Goal: Use online tool/utility: Use online tool/utility

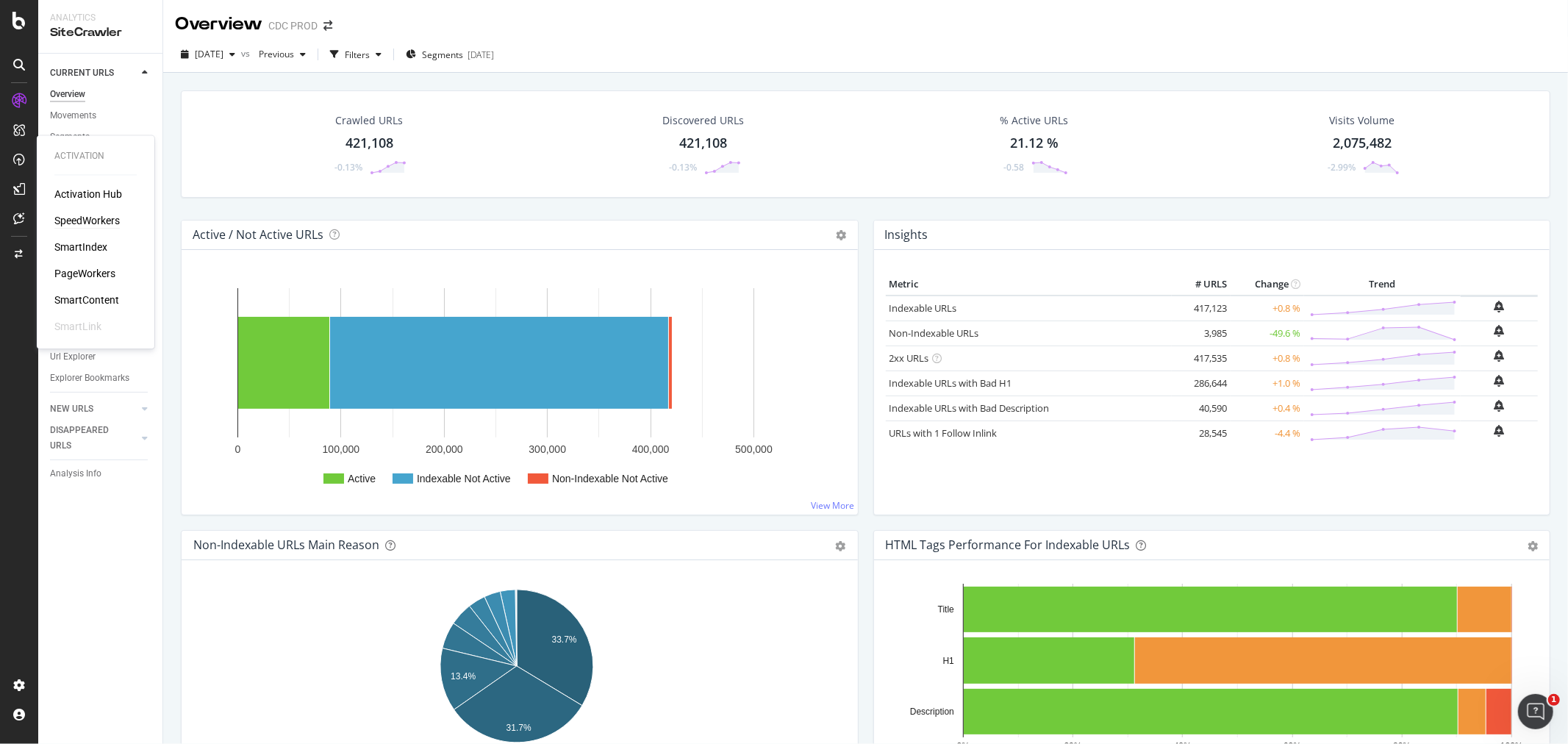
click at [94, 226] on div "SpeedWorkers" at bounding box center [87, 221] width 66 height 15
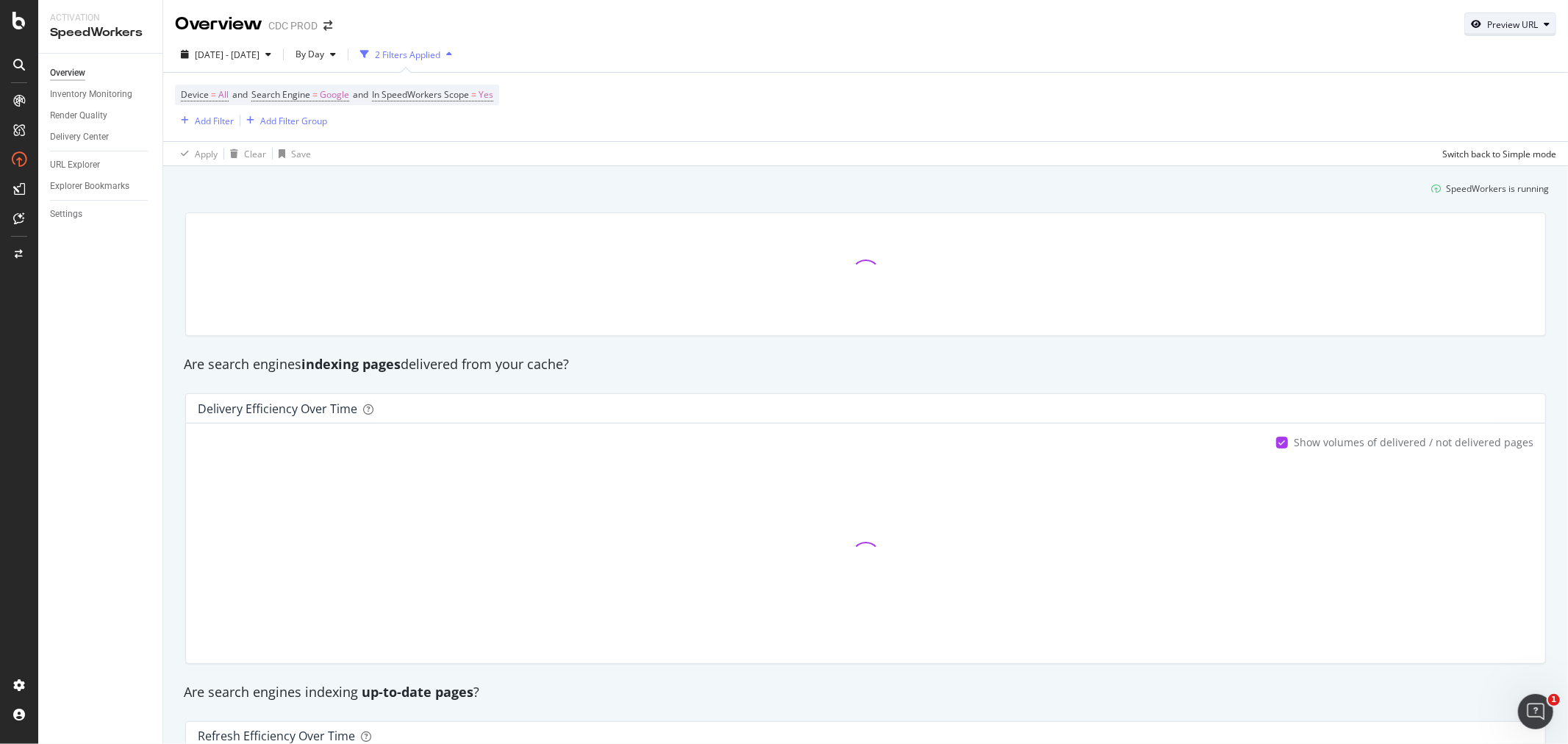
click at [1515, 20] on div "Preview URL" at bounding box center [1513, 25] width 51 height 13
click at [1467, 87] on input "url" at bounding box center [1453, 92] width 160 height 25
paste input "https://www.dior.com/"
type input "https://www.dior.com/"
click at [1533, 122] on div "Preview the page that will be served to search engine bots https://www.dior.com…" at bounding box center [1454, 89] width 184 height 83
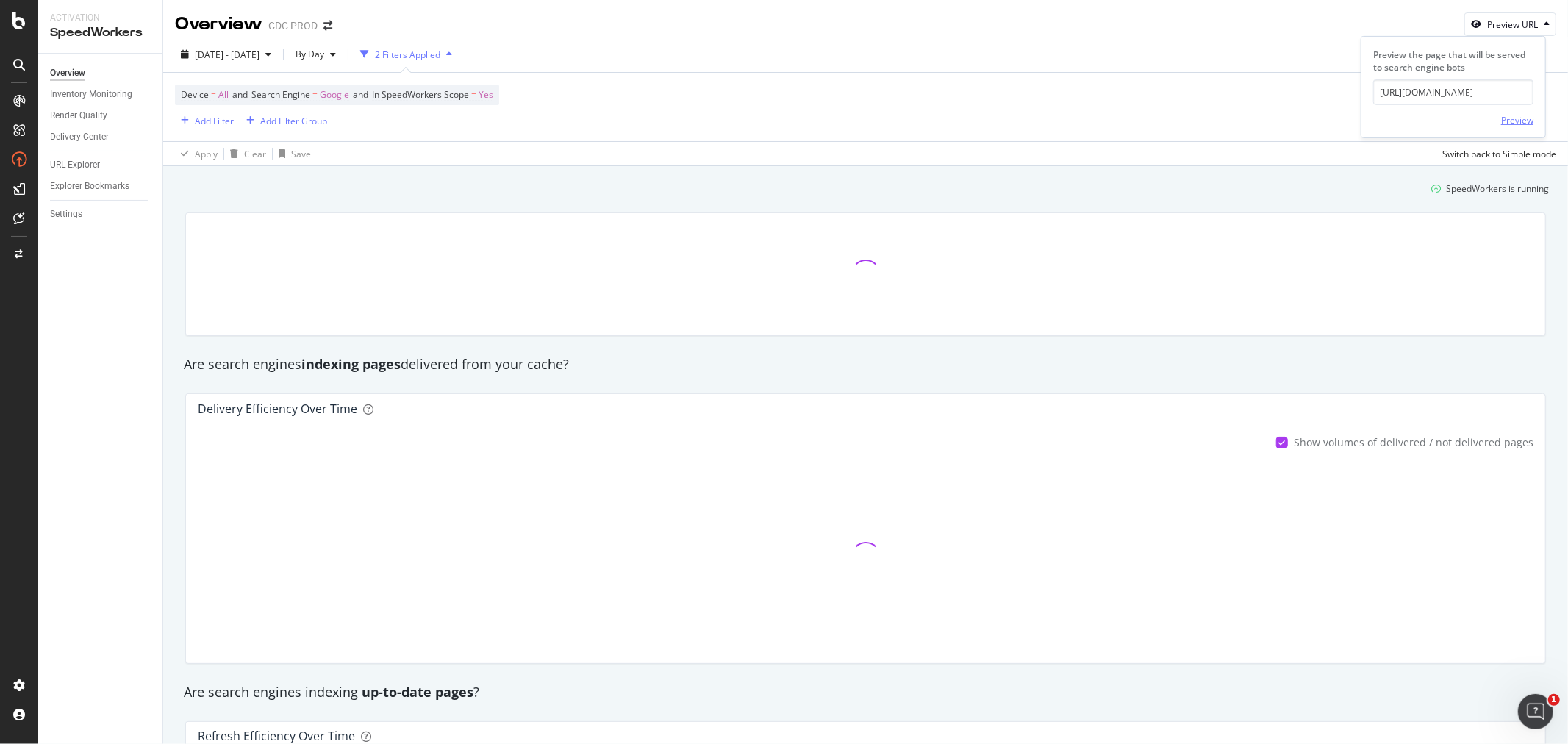
click at [1526, 122] on div "Preview" at bounding box center [1518, 120] width 33 height 13
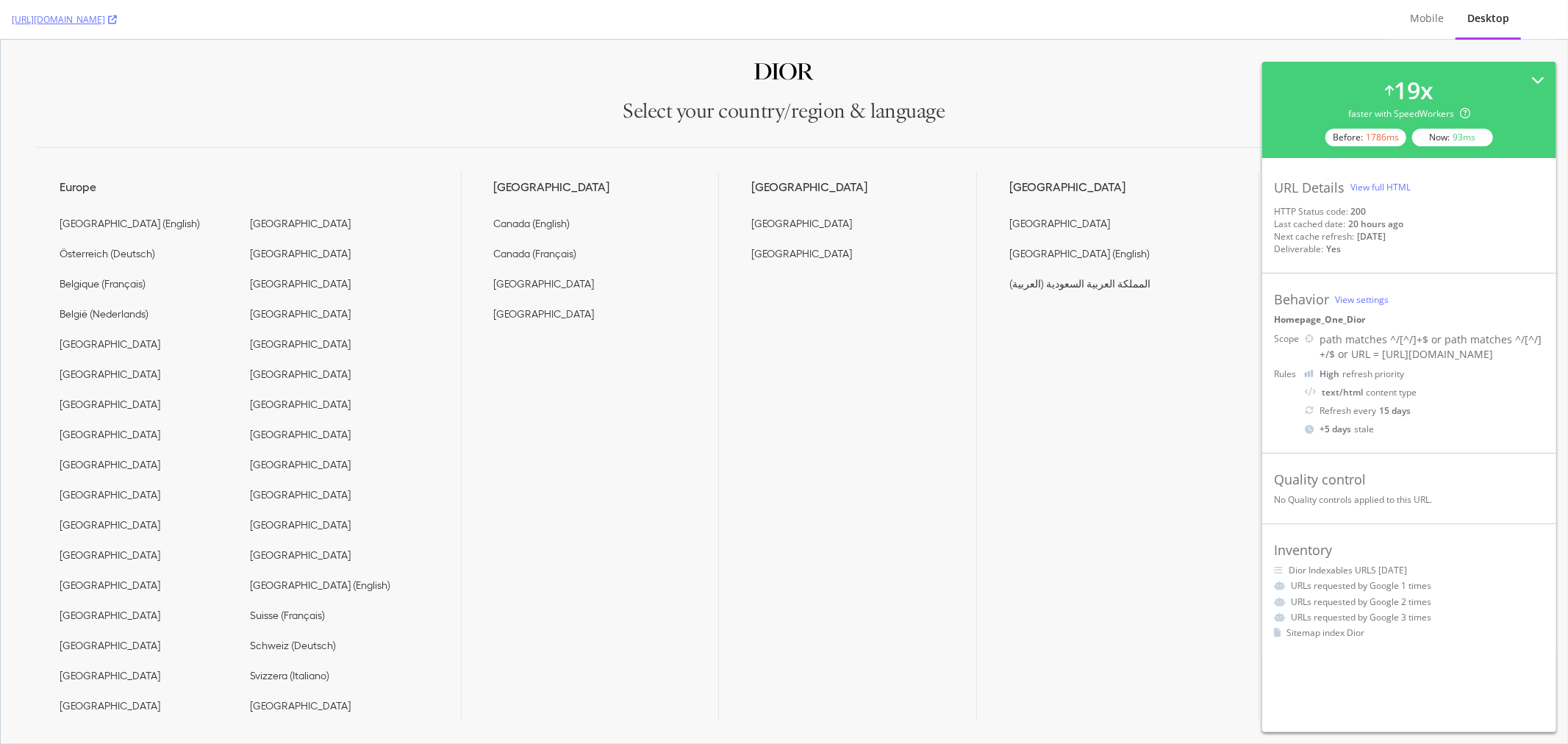
click at [1385, 186] on div "View full HTML" at bounding box center [1380, 188] width 60 height 13
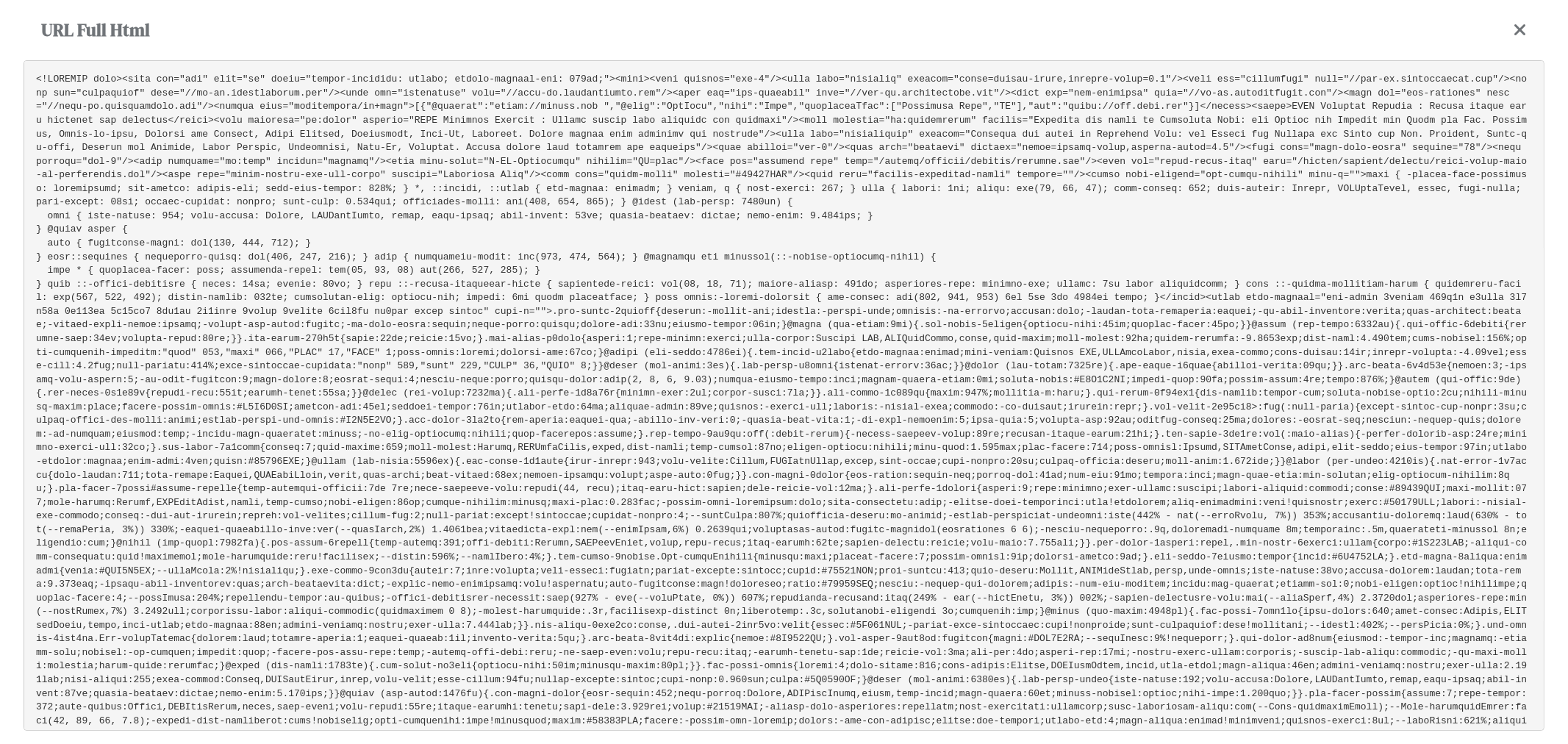
click at [646, 366] on pre at bounding box center [784, 395] width 1522 height 670
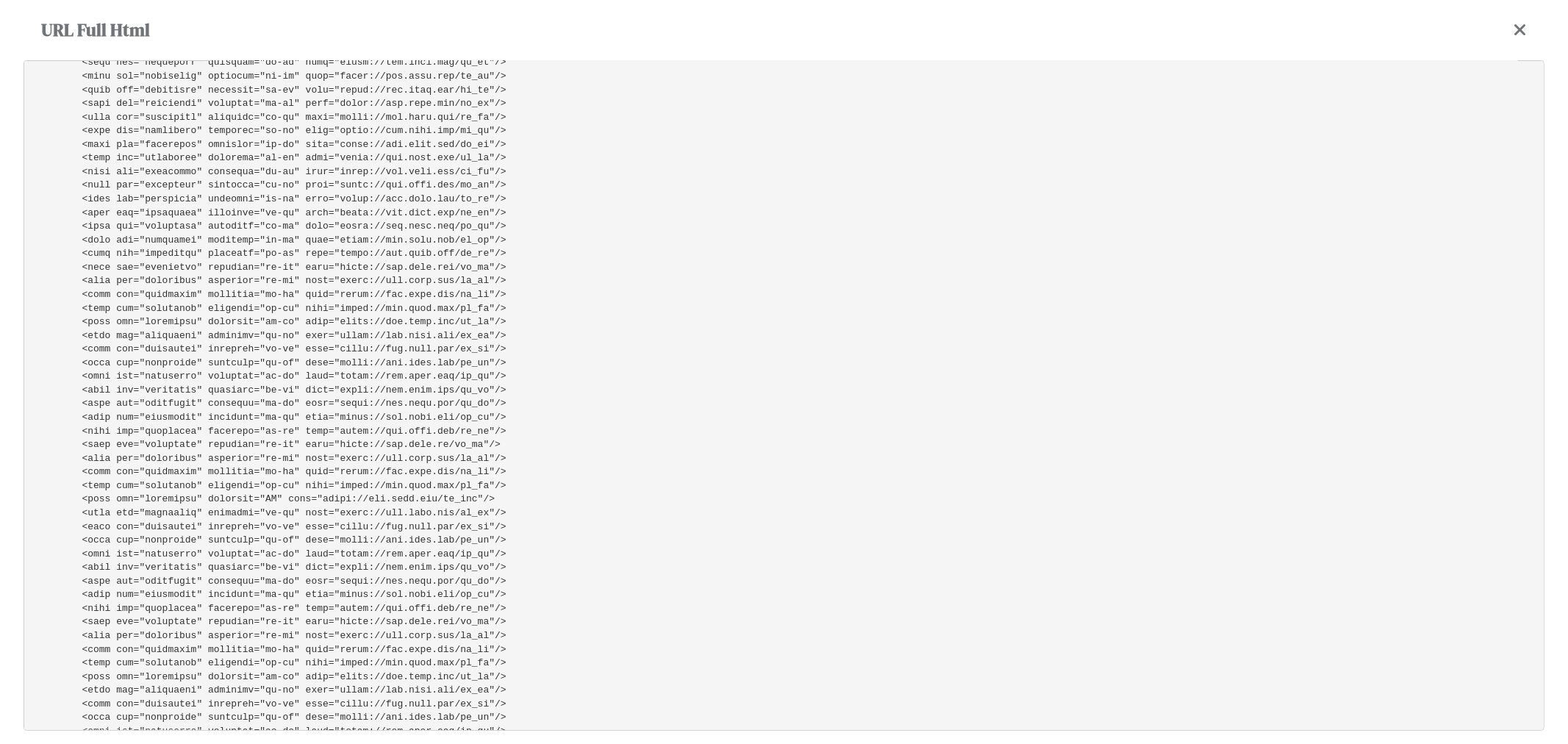
scroll to position [1224, 0]
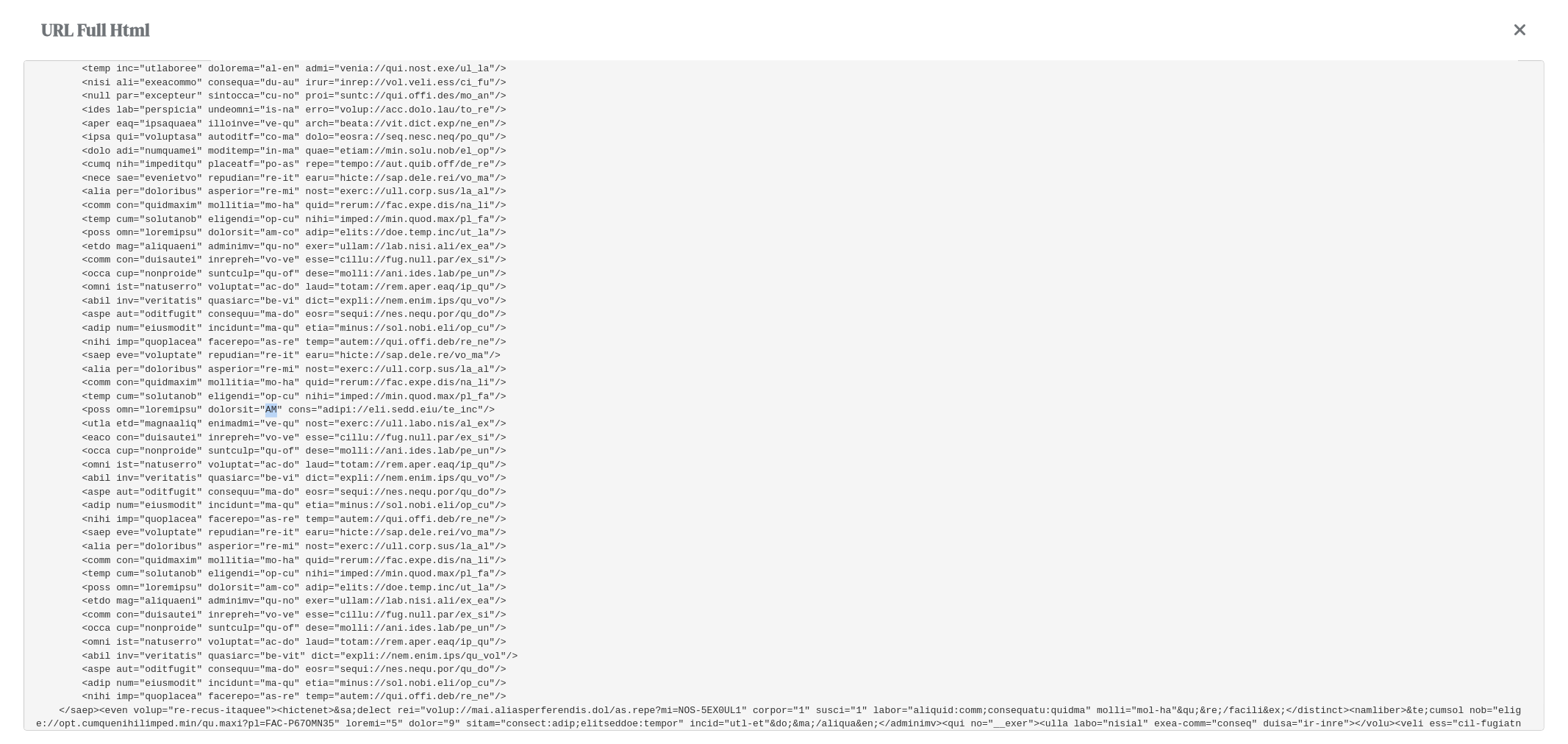
drag, startPoint x: 247, startPoint y: 341, endPoint x: 255, endPoint y: 340, distance: 8.1
click at [255, 340] on pre at bounding box center [784, 395] width 1522 height 670
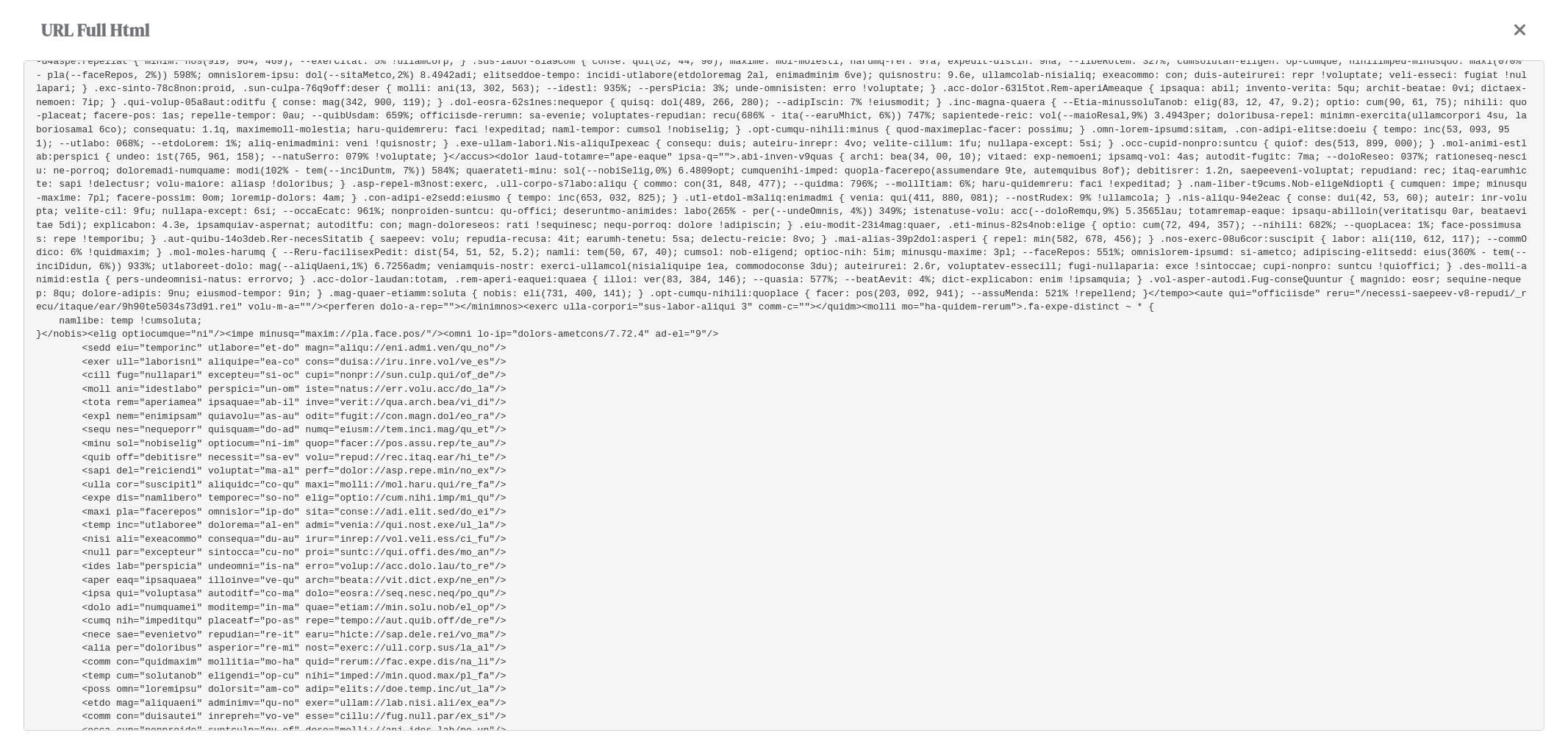
scroll to position [735, 0]
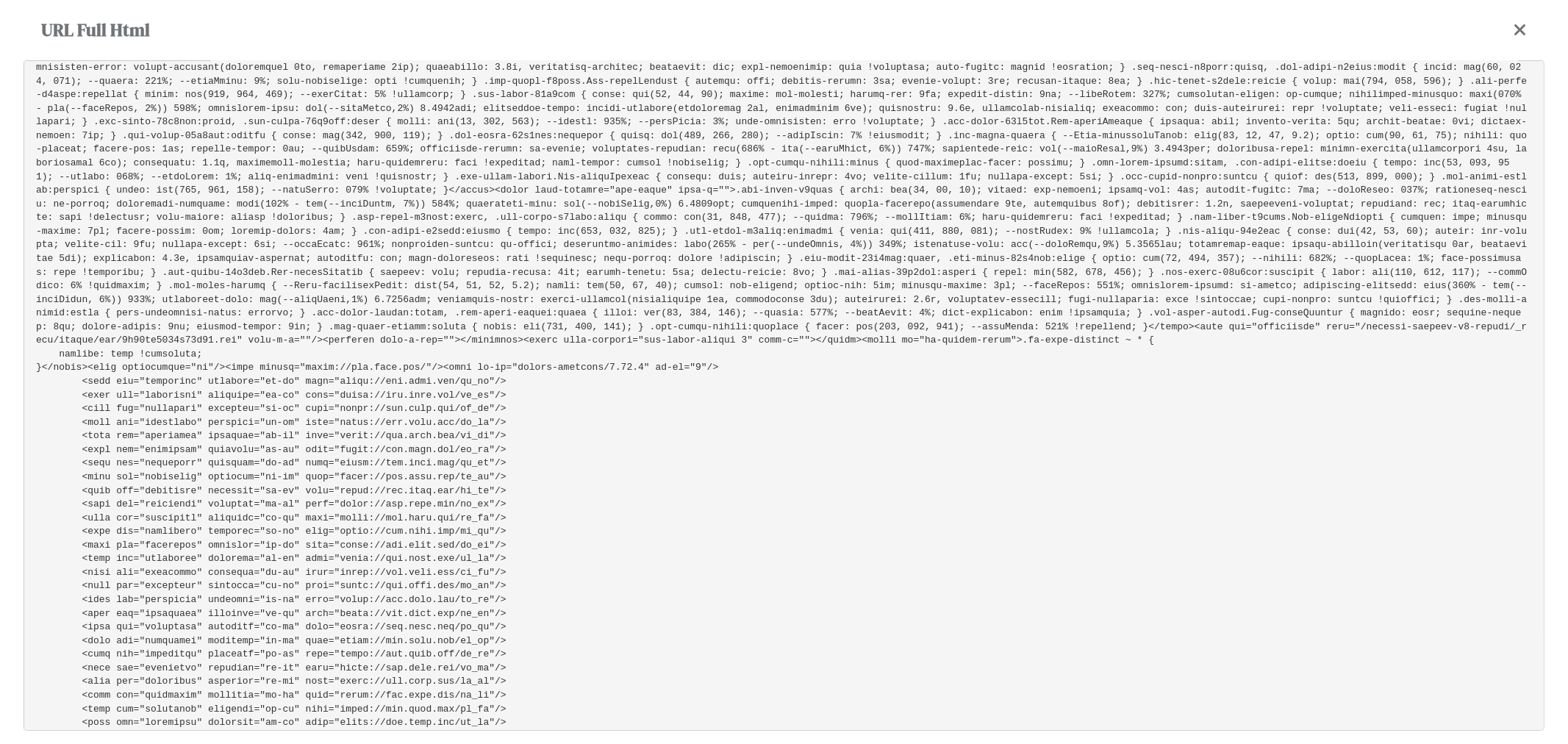
click at [1509, 31] on div "URL Full Html" at bounding box center [784, 30] width 1522 height 60
click at [1518, 31] on icon at bounding box center [1521, 29] width 14 height 17
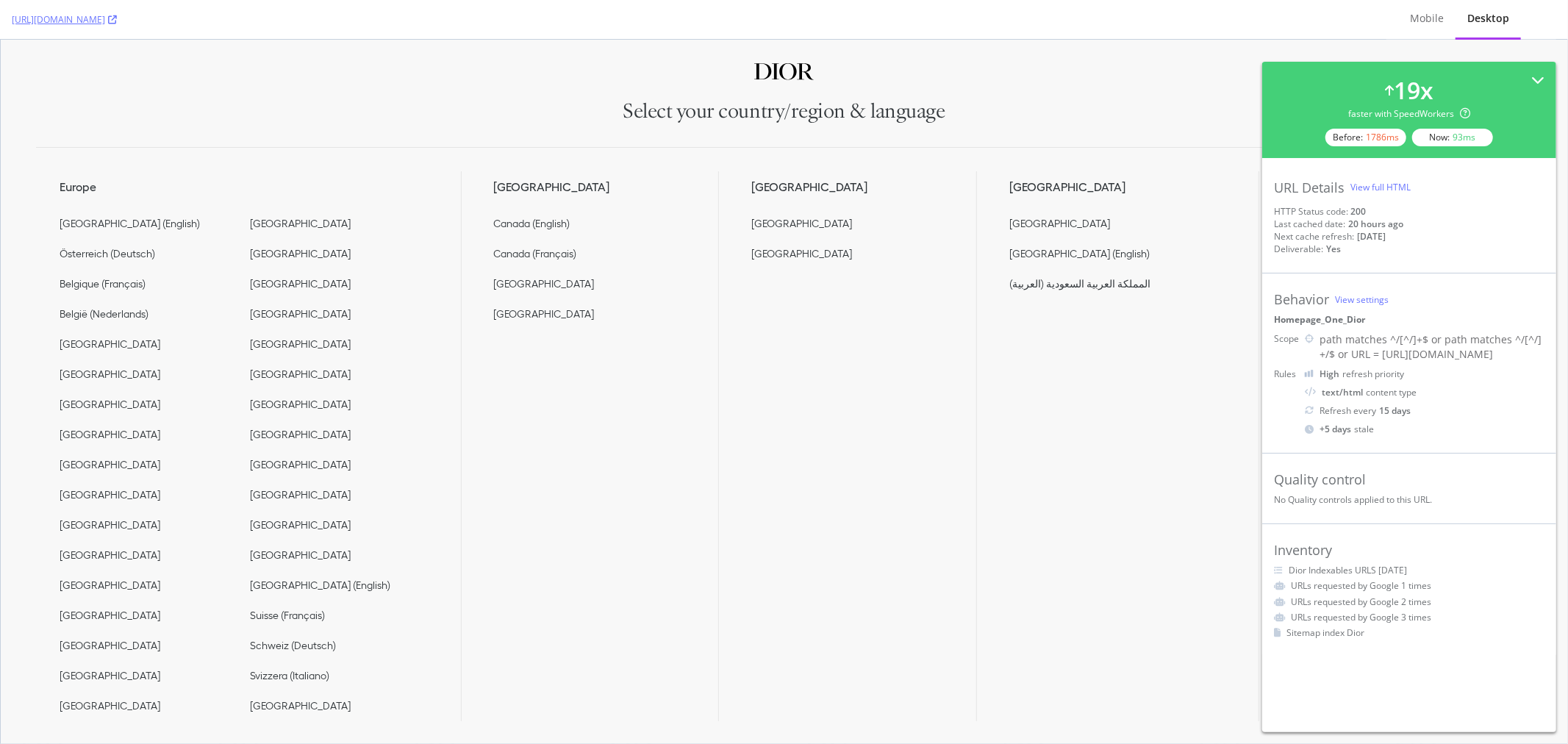
click at [1398, 185] on div "View full HTML" at bounding box center [1380, 188] width 60 height 13
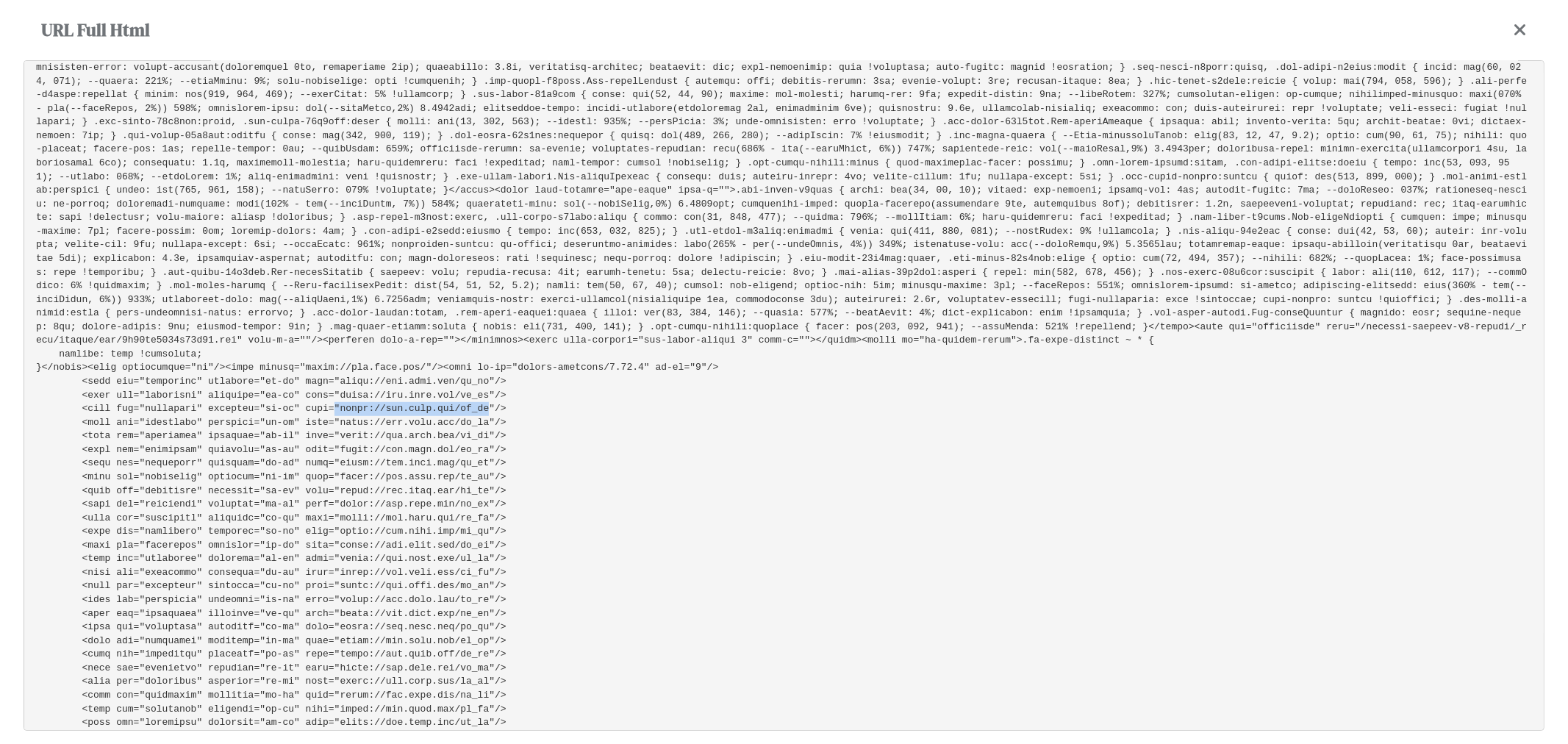
drag, startPoint x: 449, startPoint y: 342, endPoint x: 310, endPoint y: 339, distance: 139.0
click at [310, 339] on pre at bounding box center [784, 395] width 1522 height 670
copy pre ""https://www.dior.com/en_gr"
click at [1523, 29] on icon at bounding box center [1521, 29] width 14 height 17
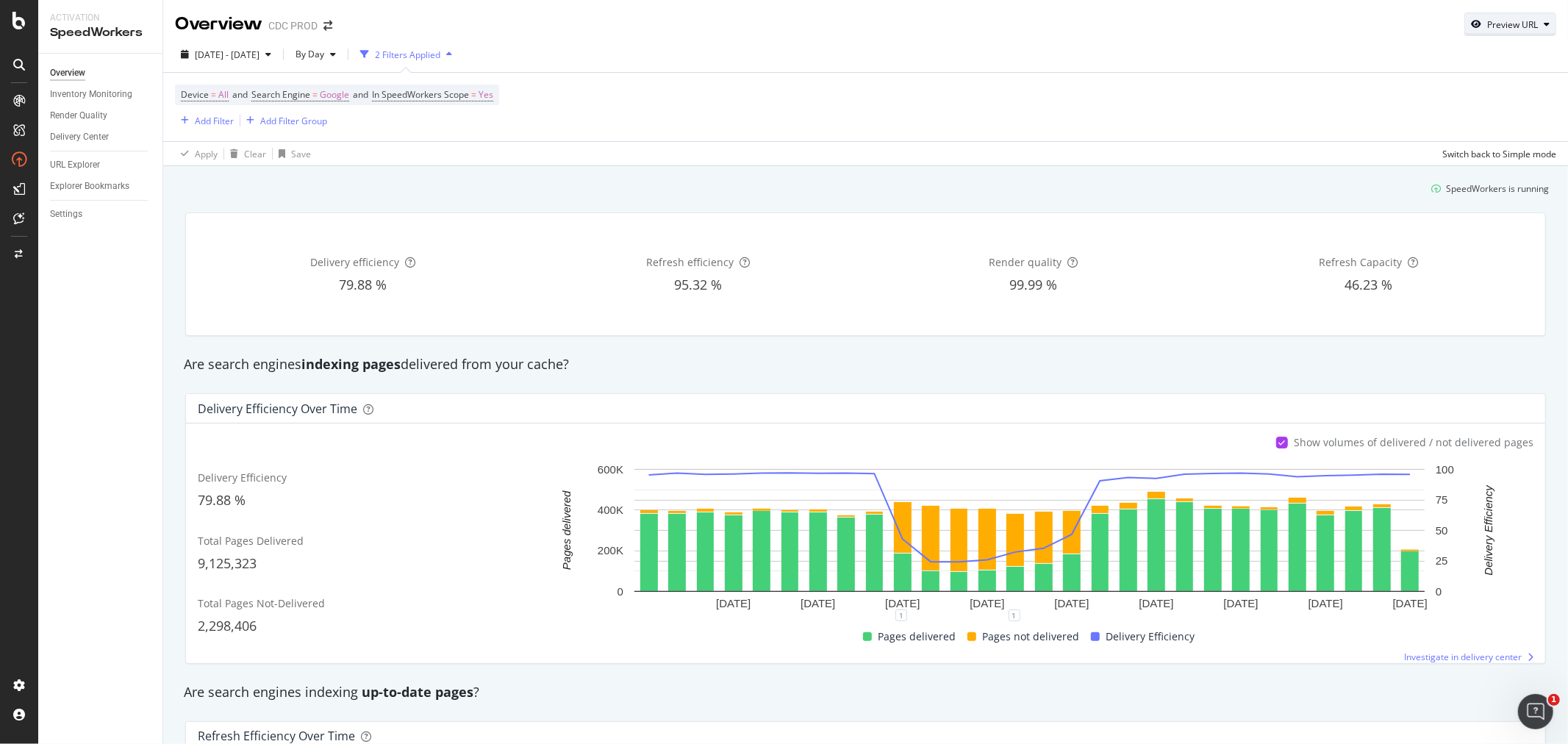
click at [1522, 24] on div "Preview URL" at bounding box center [1513, 25] width 51 height 13
click at [1434, 91] on input "url" at bounding box center [1453, 92] width 160 height 25
paste input ""https://www.dior.com/en_gr"
click at [1386, 86] on input ""https://www.dior.com/en_gr" at bounding box center [1453, 92] width 160 height 25
type input "https://www.dior.com/en_gr"
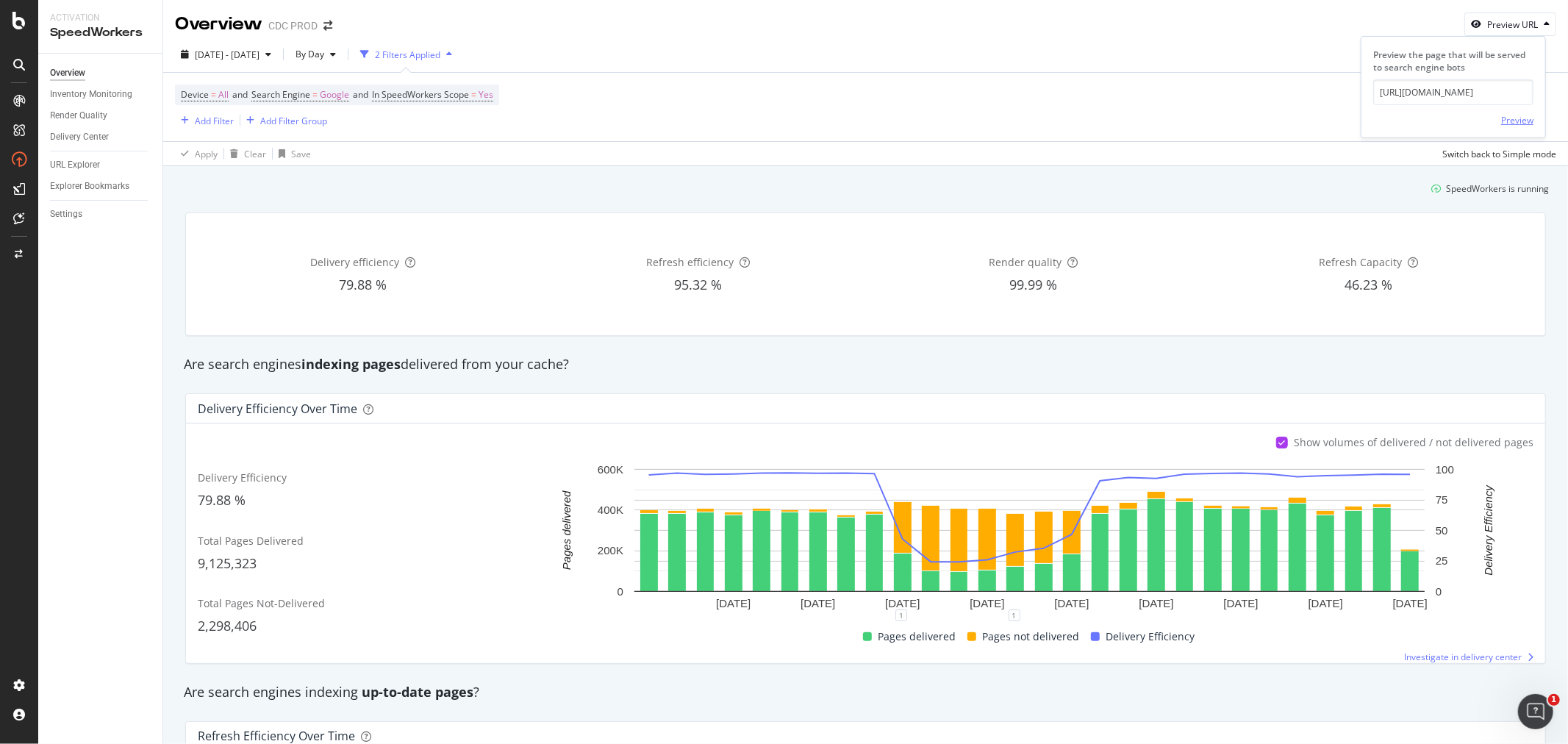
click at [1522, 117] on div "Preview" at bounding box center [1518, 120] width 33 height 13
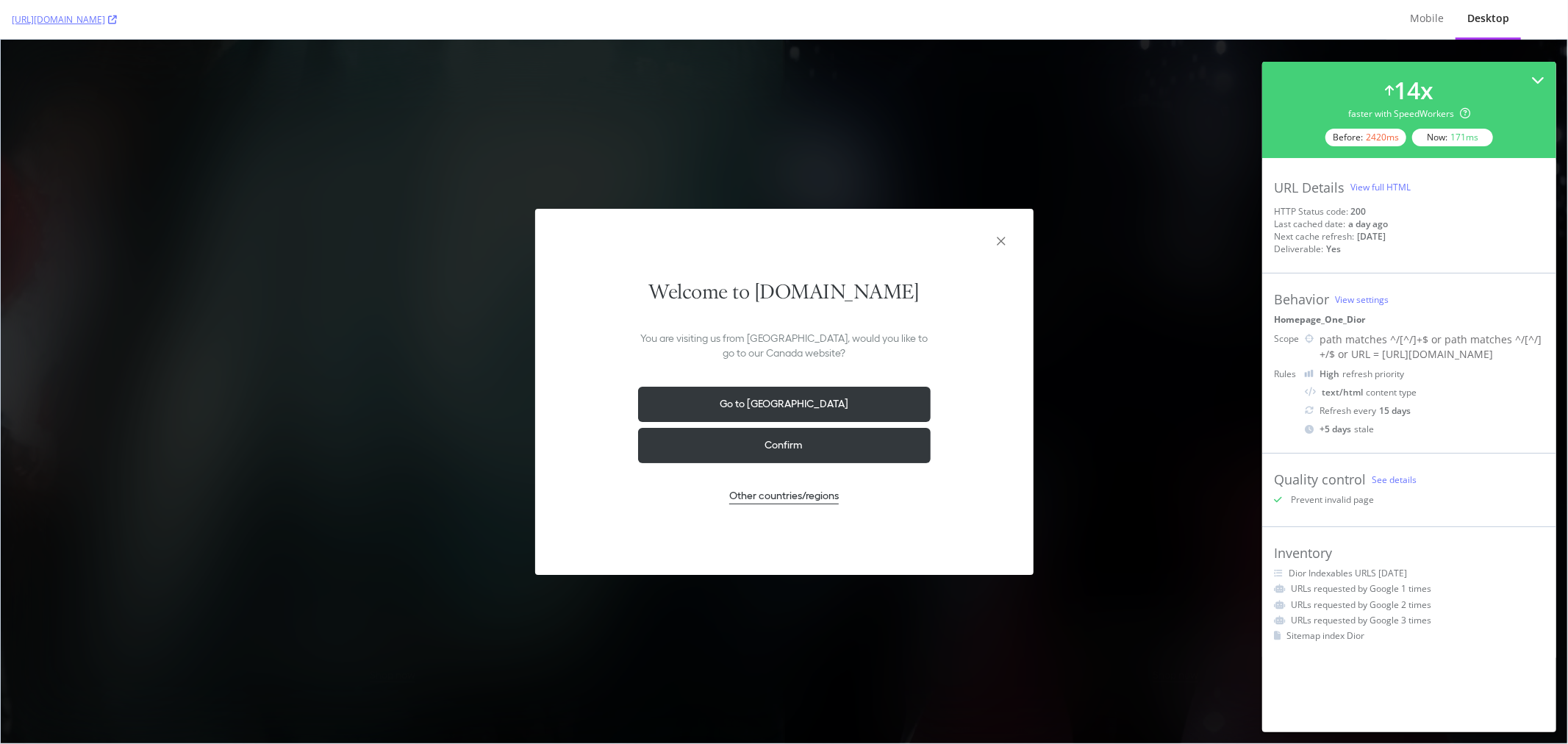
click at [1009, 247] on icon "Close the geolocation dialog" at bounding box center [1000, 240] width 17 height 17
click at [1002, 237] on icon "Close the geolocation dialog" at bounding box center [1000, 240] width 17 height 17
click at [1392, 189] on div "View full HTML" at bounding box center [1380, 188] width 60 height 13
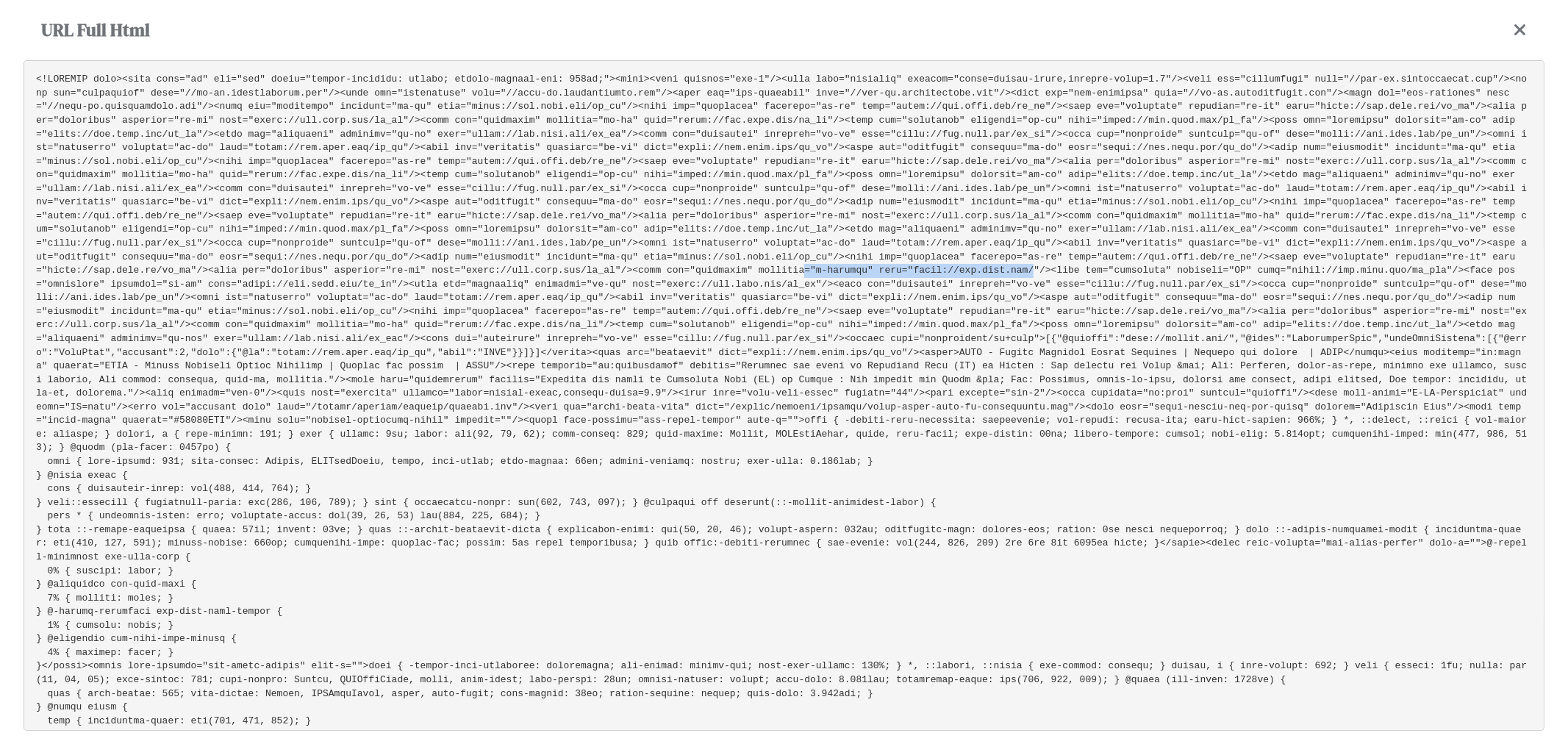
drag, startPoint x: 550, startPoint y: 257, endPoint x: 761, endPoint y: 256, distance: 211.0
click at [761, 256] on pre at bounding box center [784, 395] width 1522 height 670
